Goal: Transaction & Acquisition: Download file/media

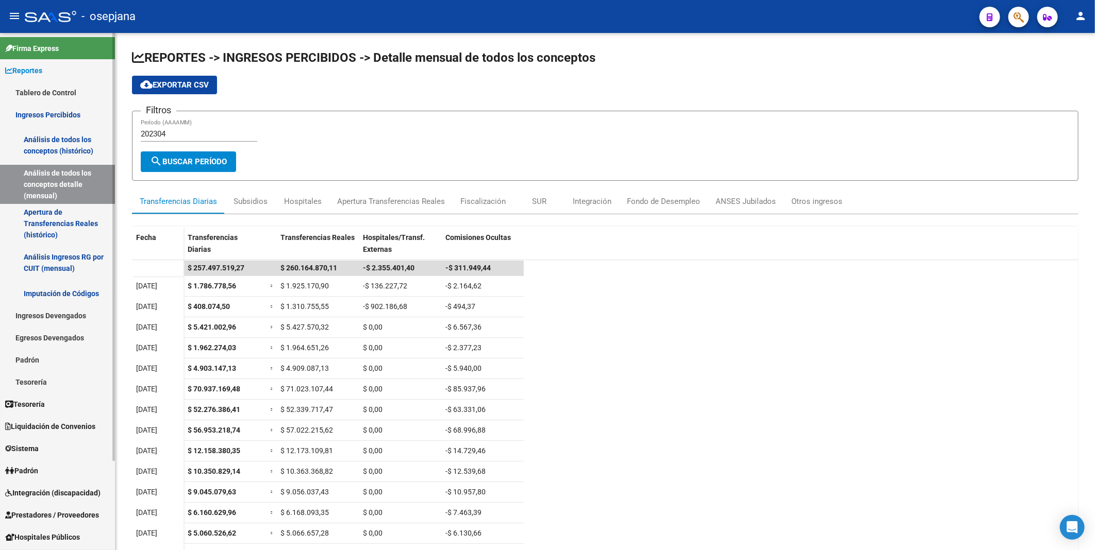
click at [77, 143] on link "Análisis de todos los conceptos (histórico)" at bounding box center [57, 145] width 115 height 39
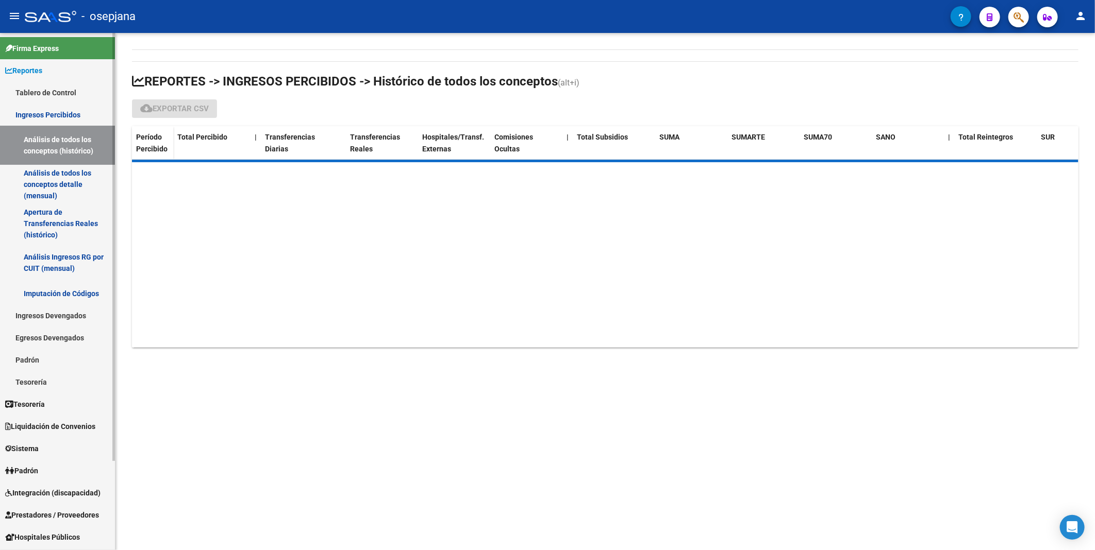
click at [78, 107] on link "Ingresos Percibidos" at bounding box center [57, 115] width 115 height 22
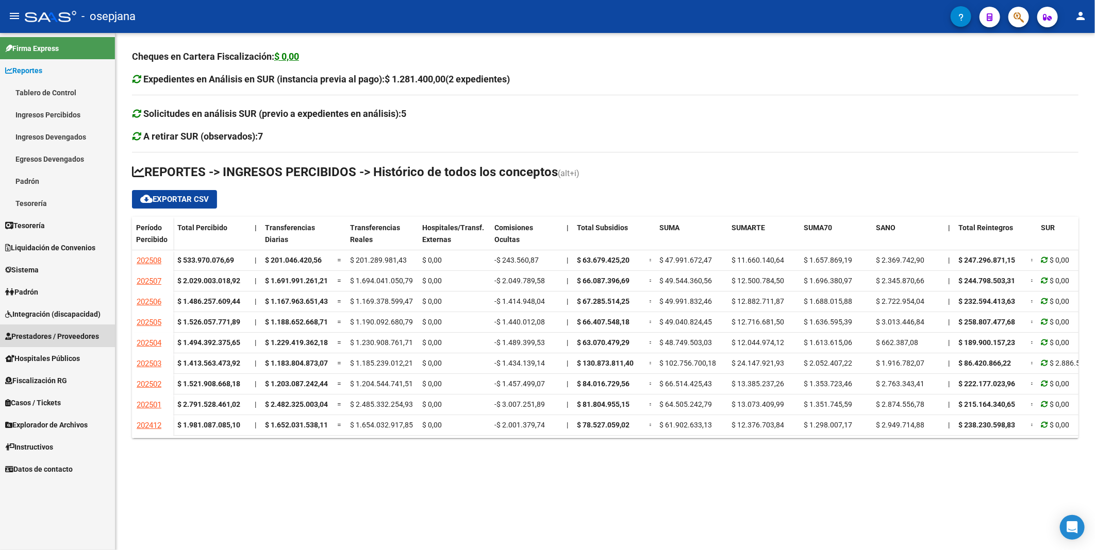
click at [56, 339] on span "Prestadores / Proveedores" at bounding box center [52, 336] width 94 height 11
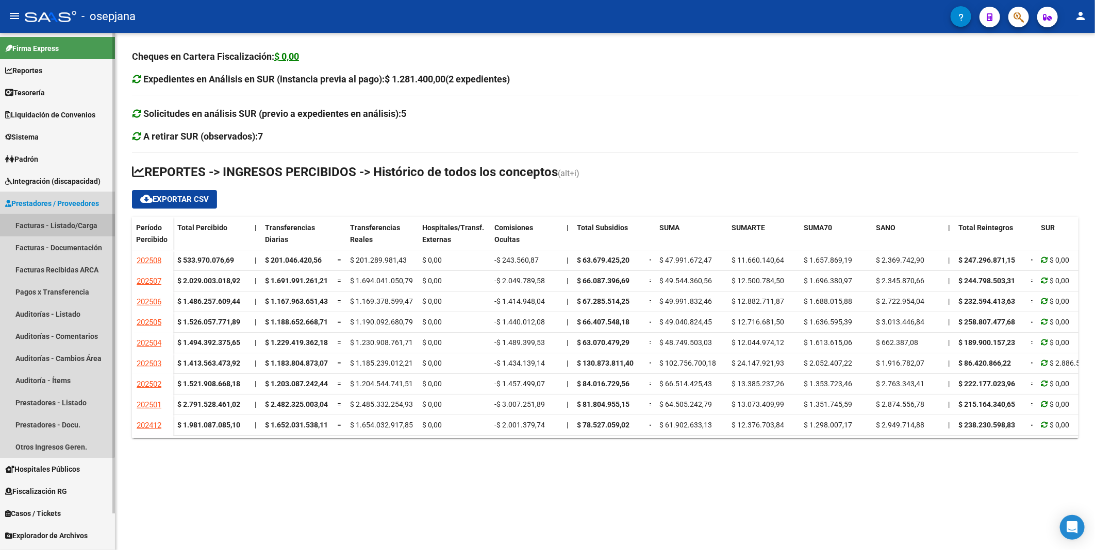
click at [56, 228] on link "Facturas - Listado/Carga" at bounding box center [57, 225] width 115 height 22
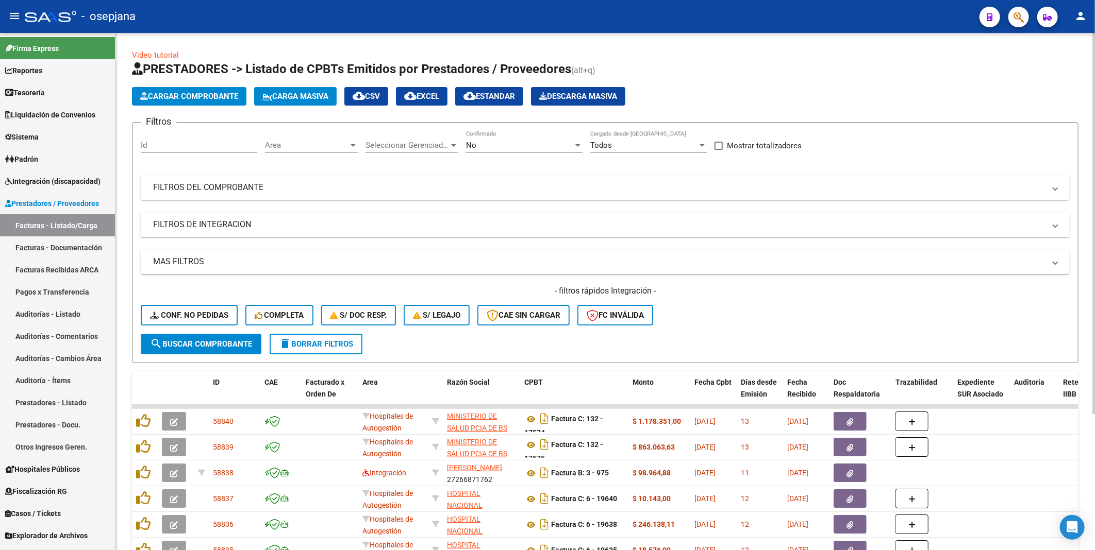
click at [496, 141] on div "No" at bounding box center [519, 145] width 107 height 9
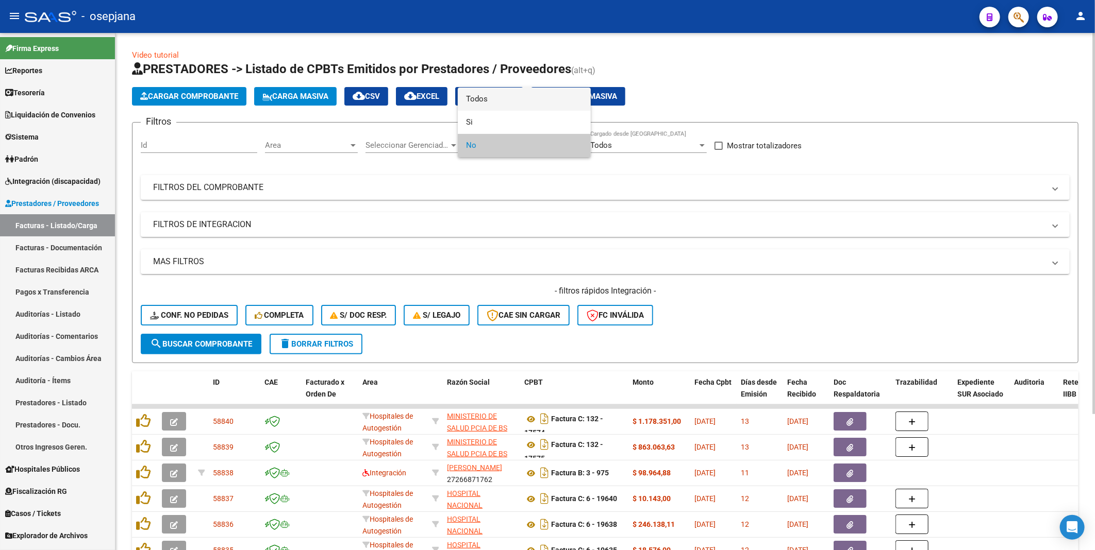
click at [488, 99] on span "Todos" at bounding box center [524, 99] width 116 height 23
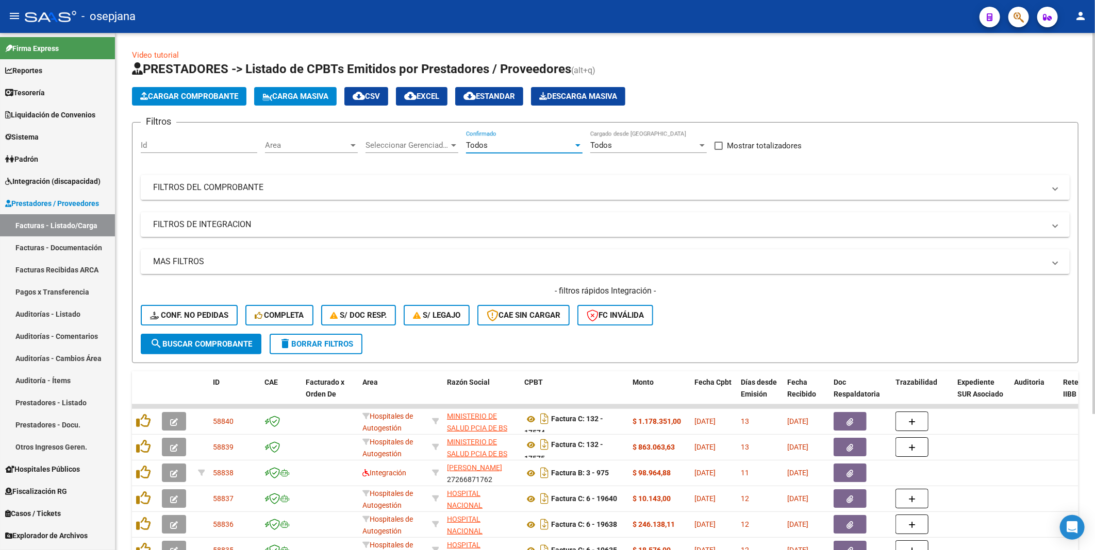
click at [218, 183] on mat-panel-title "FILTROS DEL COMPROBANTE" at bounding box center [599, 187] width 892 height 11
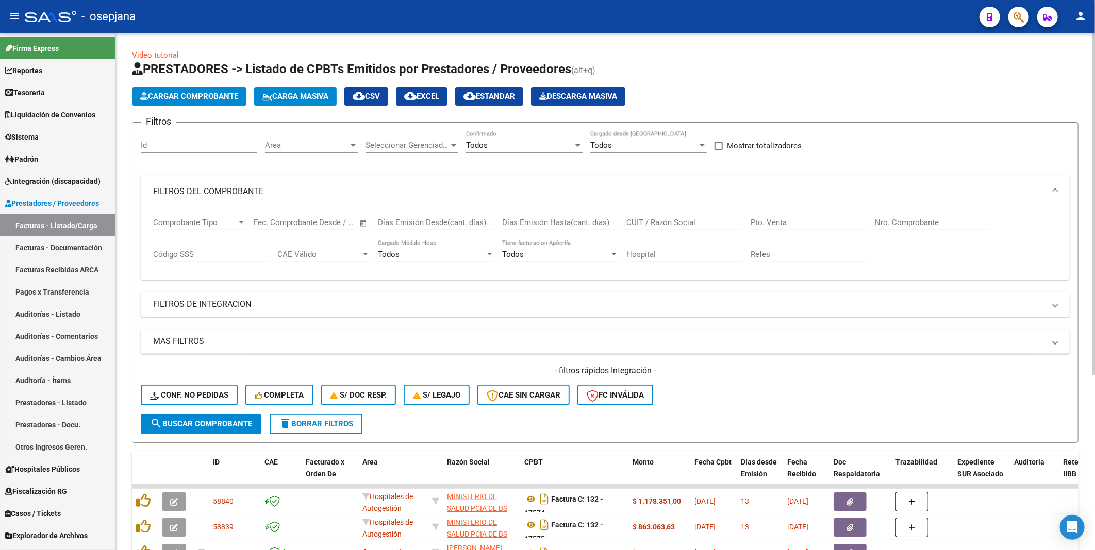
click at [889, 227] on input "Nro. Comprobante" at bounding box center [933, 222] width 116 height 9
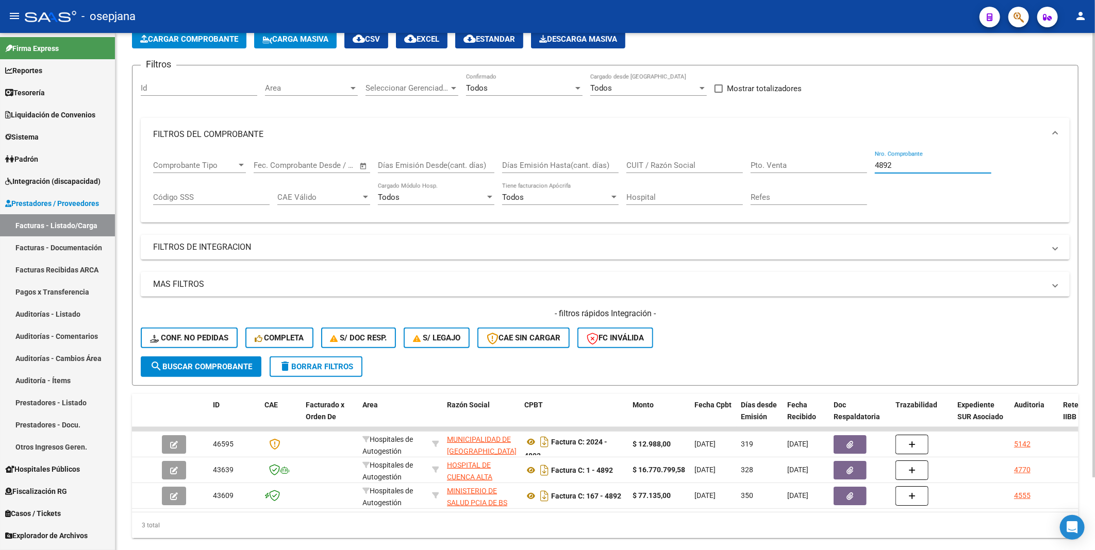
scroll to position [86, 0]
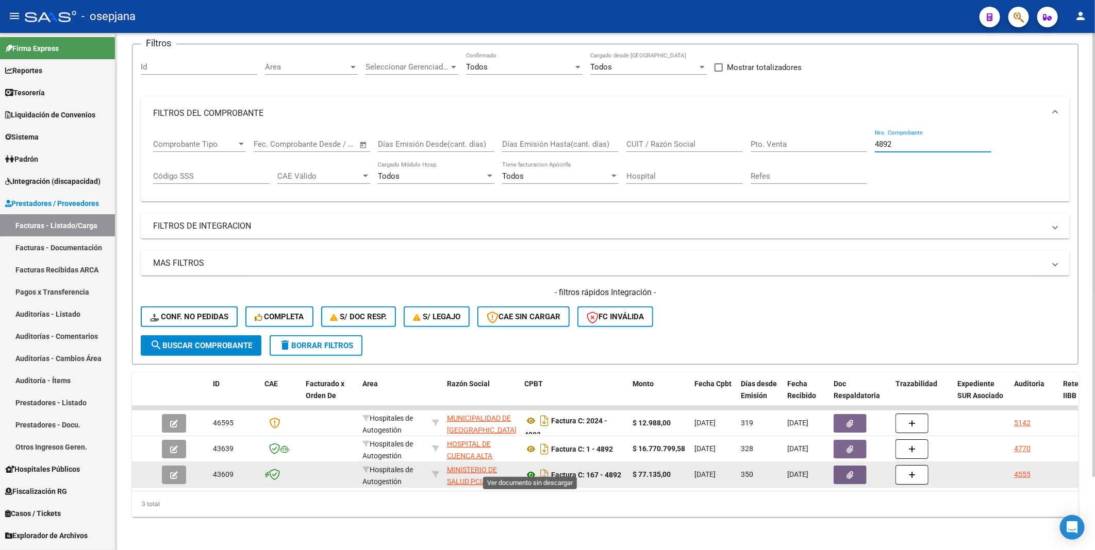
type input "4892"
click at [530, 469] on icon at bounding box center [530, 475] width 13 height 12
click at [843, 469] on button "button" at bounding box center [849, 475] width 33 height 19
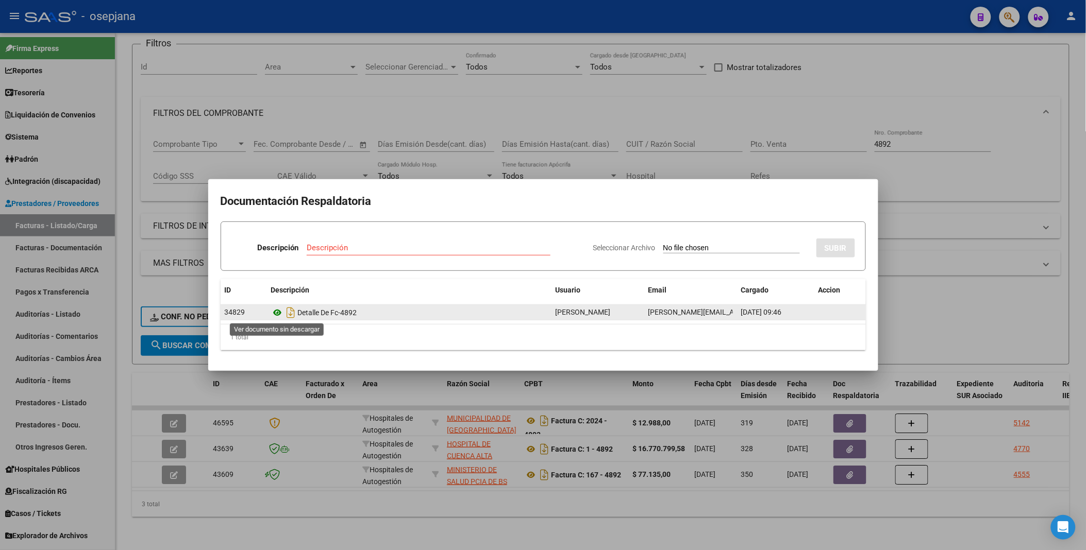
click at [278, 312] on icon at bounding box center [277, 313] width 13 height 12
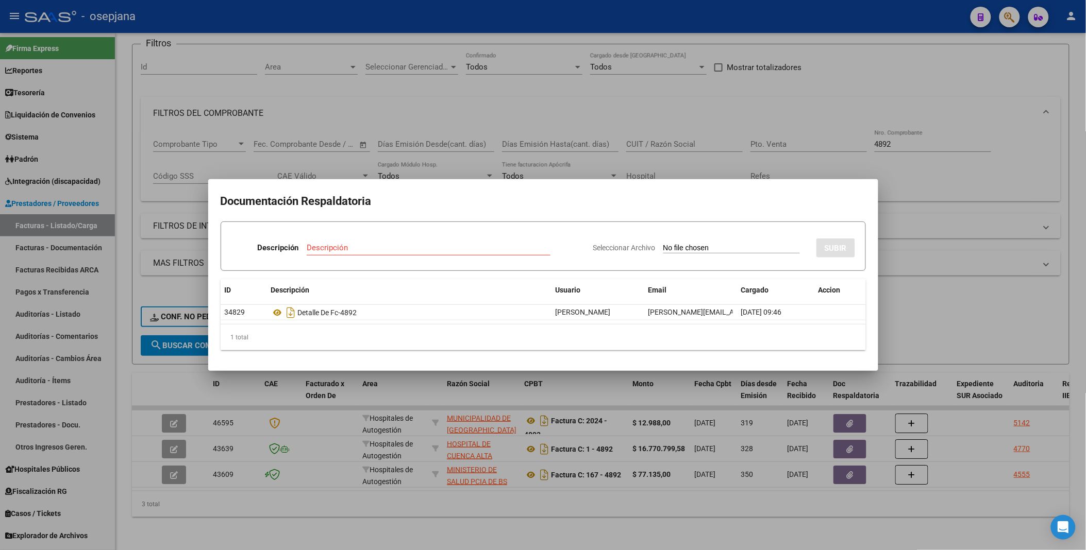
click at [942, 217] on div at bounding box center [543, 275] width 1086 height 550
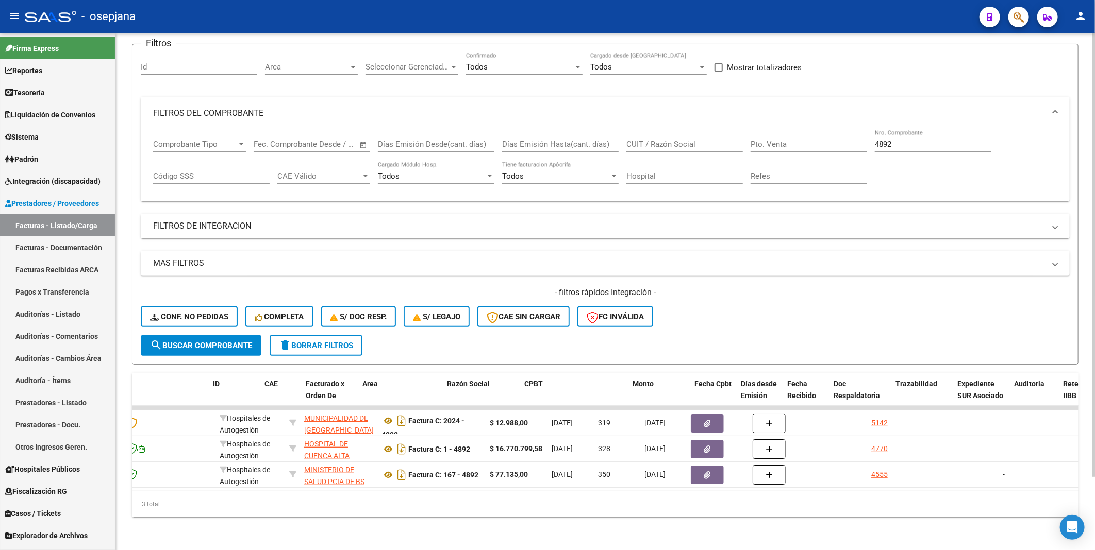
scroll to position [0, 0]
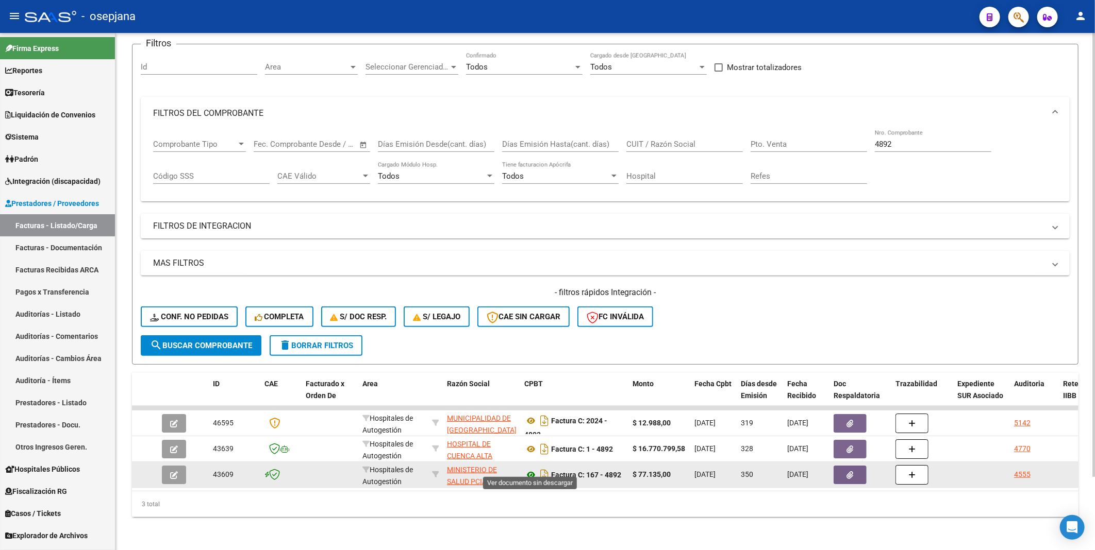
click at [535, 469] on icon at bounding box center [530, 475] width 13 height 12
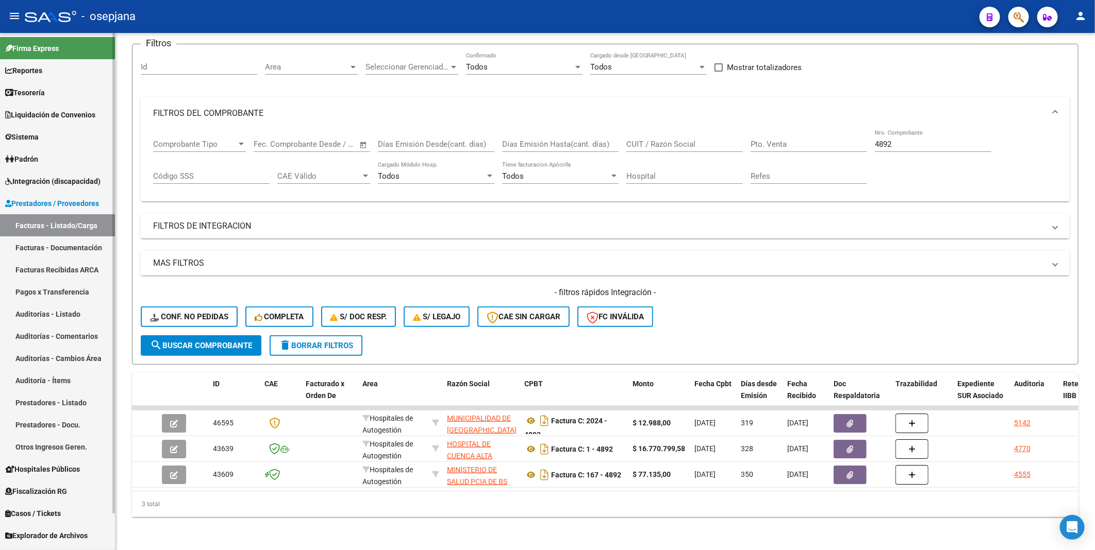
click at [47, 200] on span "Prestadores / Proveedores" at bounding box center [52, 203] width 94 height 11
